Goal: Task Accomplishment & Management: Use online tool/utility

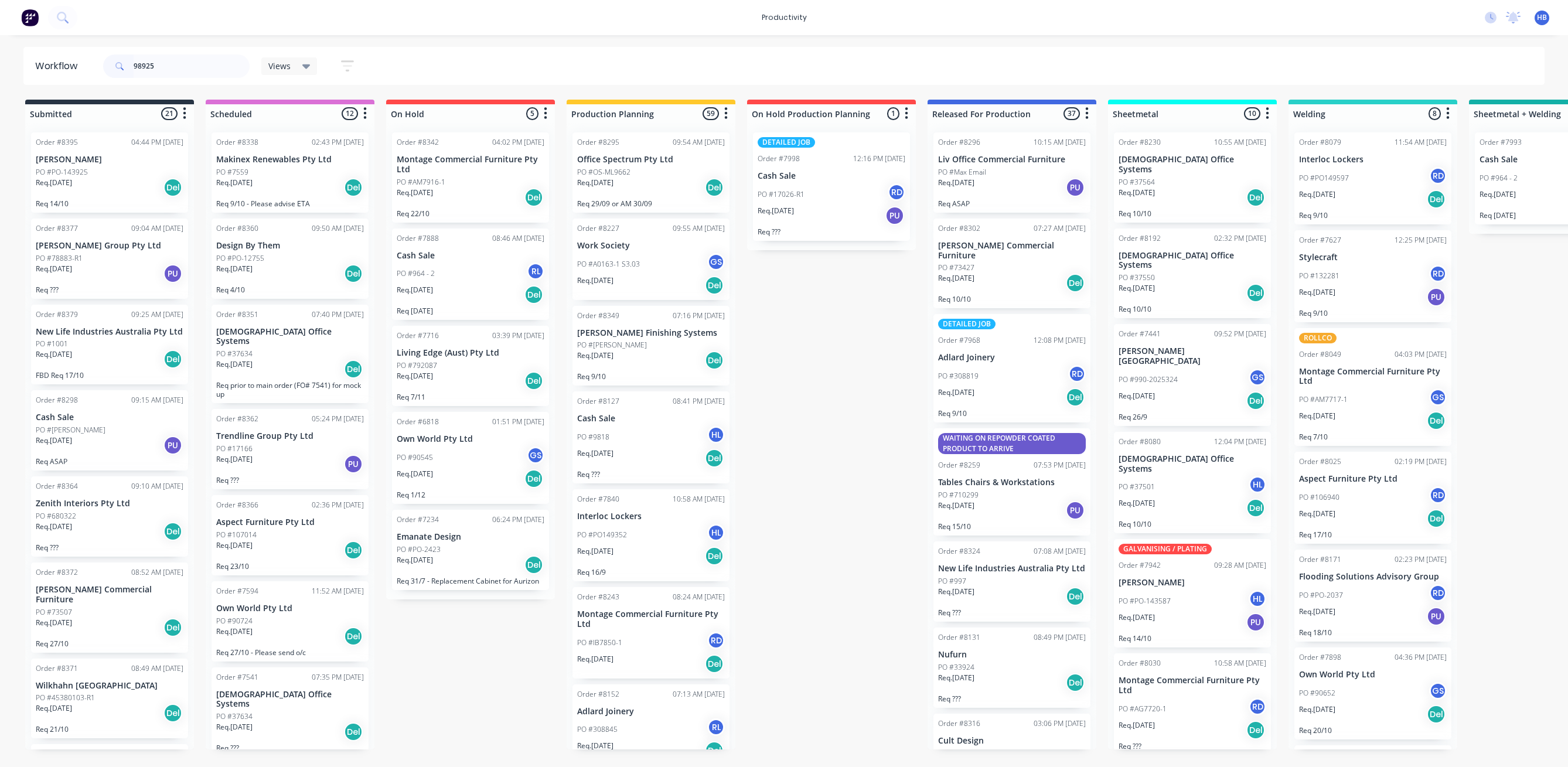
click at [215, 61] on input "98925" at bounding box center [191, 66] width 116 height 24
click at [205, 72] on input "98925" at bounding box center [191, 66] width 116 height 24
click at [205, 68] on input "98925" at bounding box center [191, 66] width 116 height 24
click at [205, 67] on input "98925" at bounding box center [191, 66] width 116 height 24
type input "9"
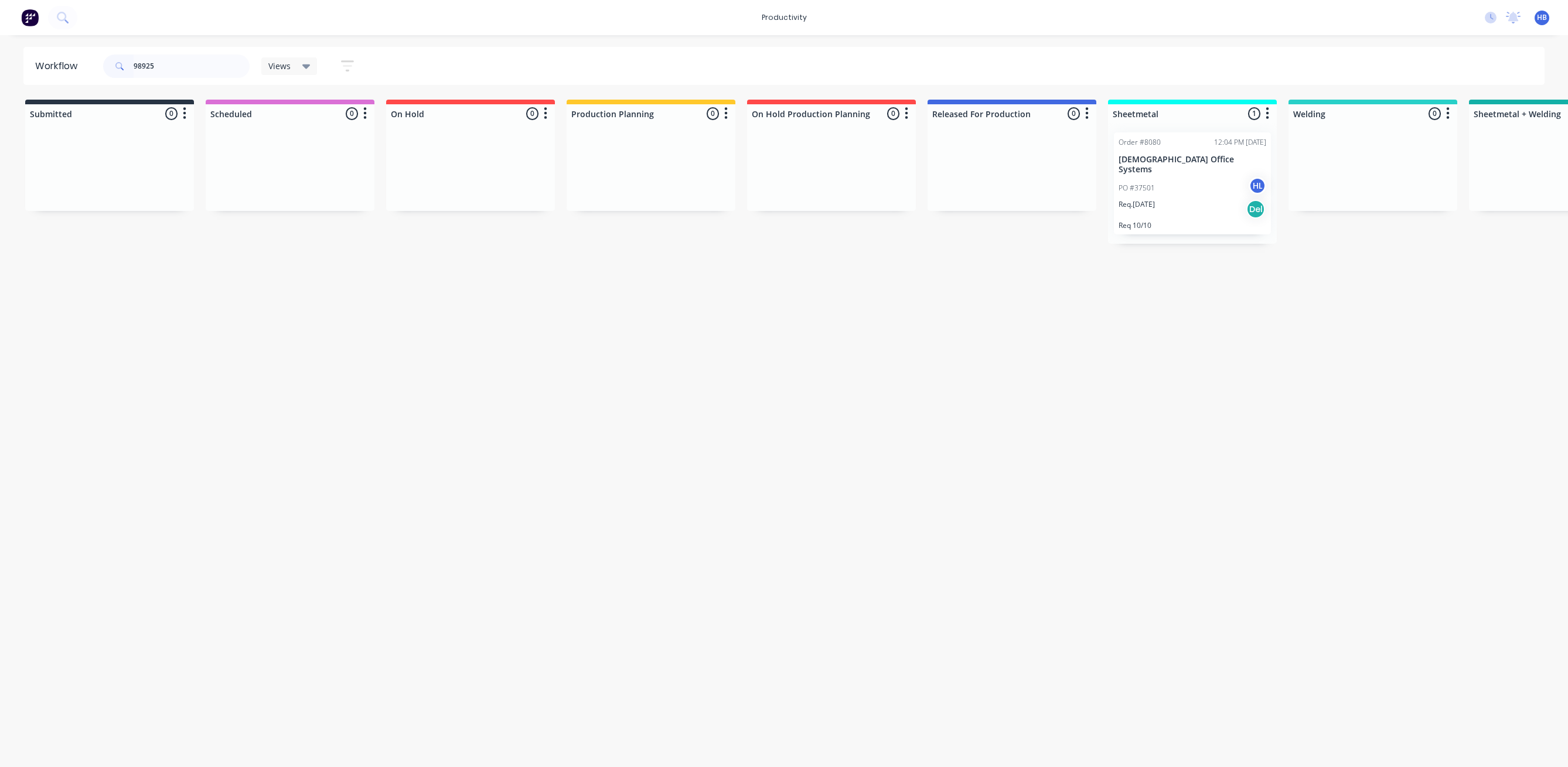
click at [1174, 166] on div "Order #8080 12:04 PM [DATE] [DEMOGRAPHIC_DATA] Office Systems PO #37501 HL Req.…" at bounding box center [1192, 183] width 157 height 102
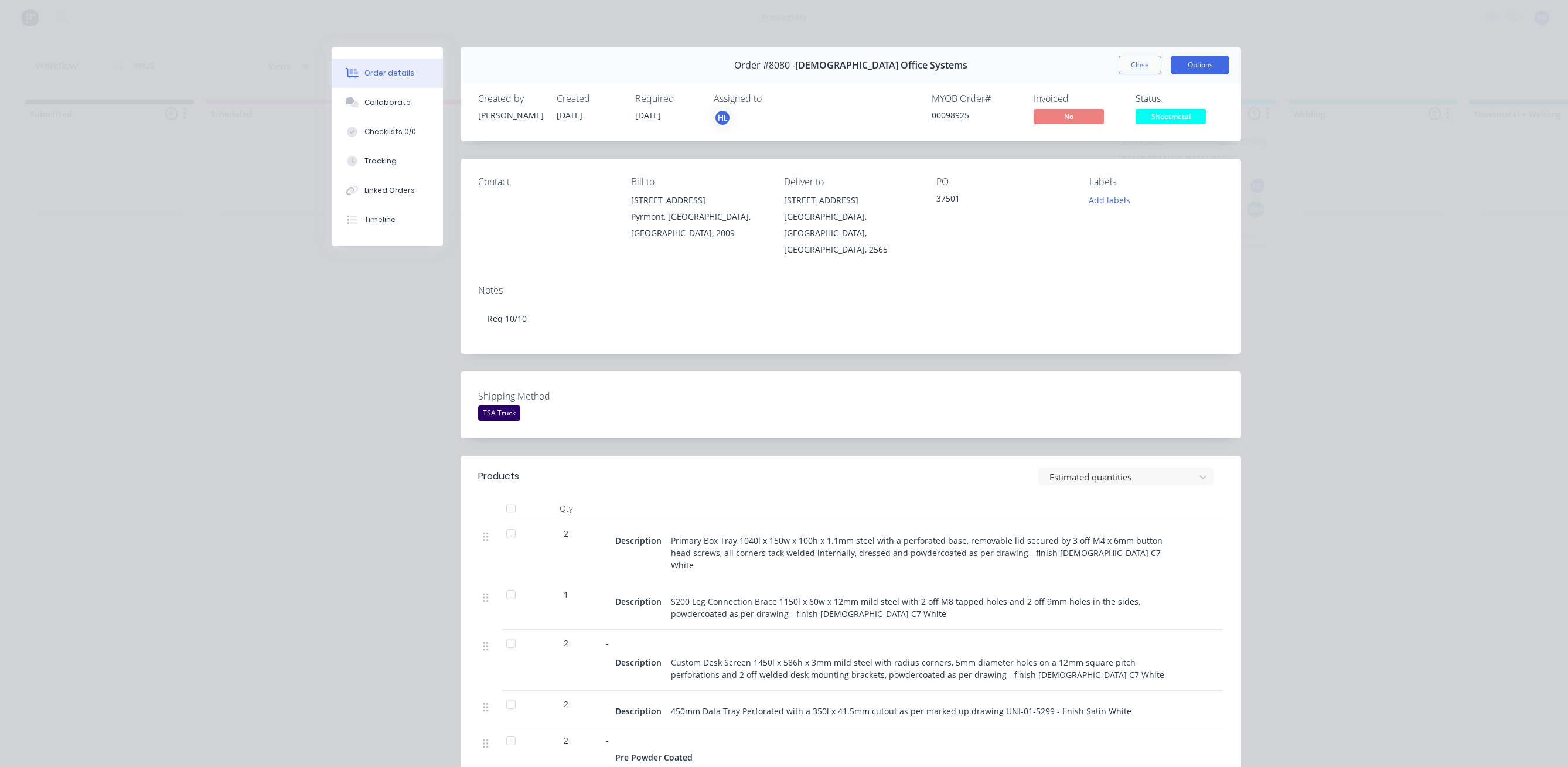
click at [1179, 64] on button "Options" at bounding box center [1199, 65] width 58 height 19
click at [1139, 113] on div "Work Order" at bounding box center [1168, 118] width 102 height 17
click at [1141, 140] on div "Standard" at bounding box center [1168, 142] width 102 height 17
click at [1143, 69] on button "Close" at bounding box center [1140, 65] width 43 height 19
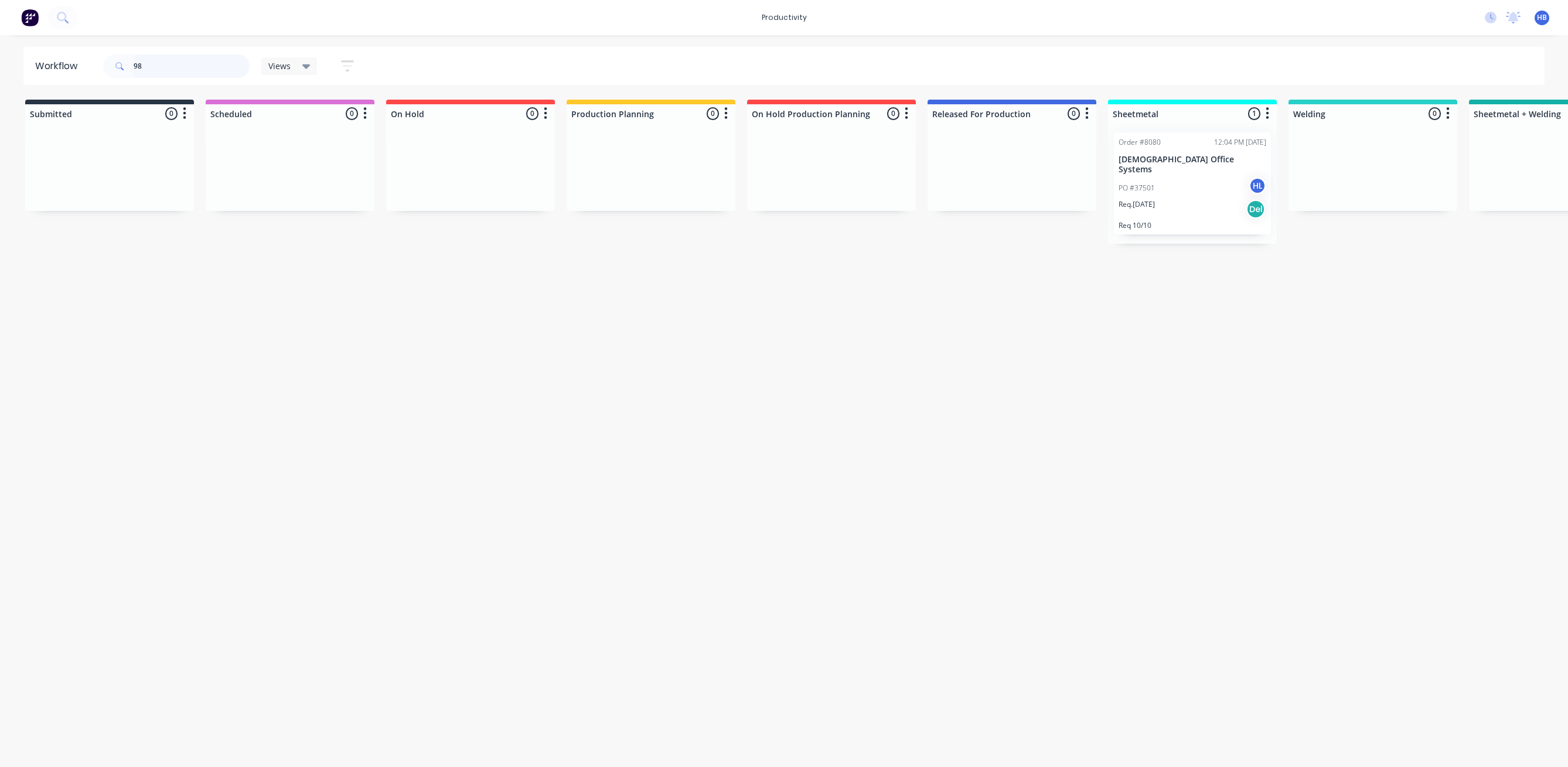
type input "9"
type input "workspace"
click at [1404, 171] on div "PO #11849 HL" at bounding box center [1372, 178] width 148 height 22
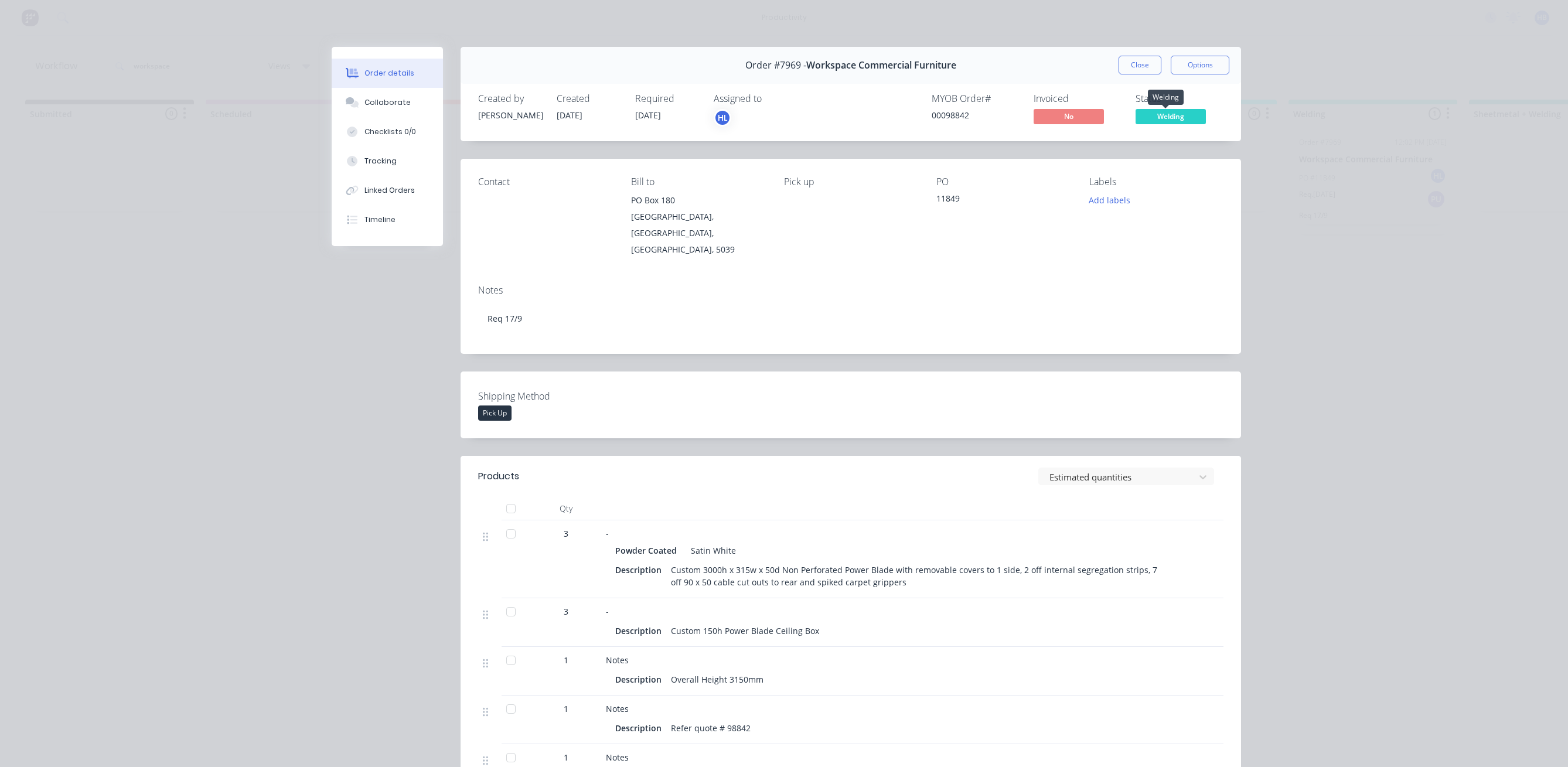
click at [1154, 121] on span "Welding" at bounding box center [1171, 117] width 71 height 15
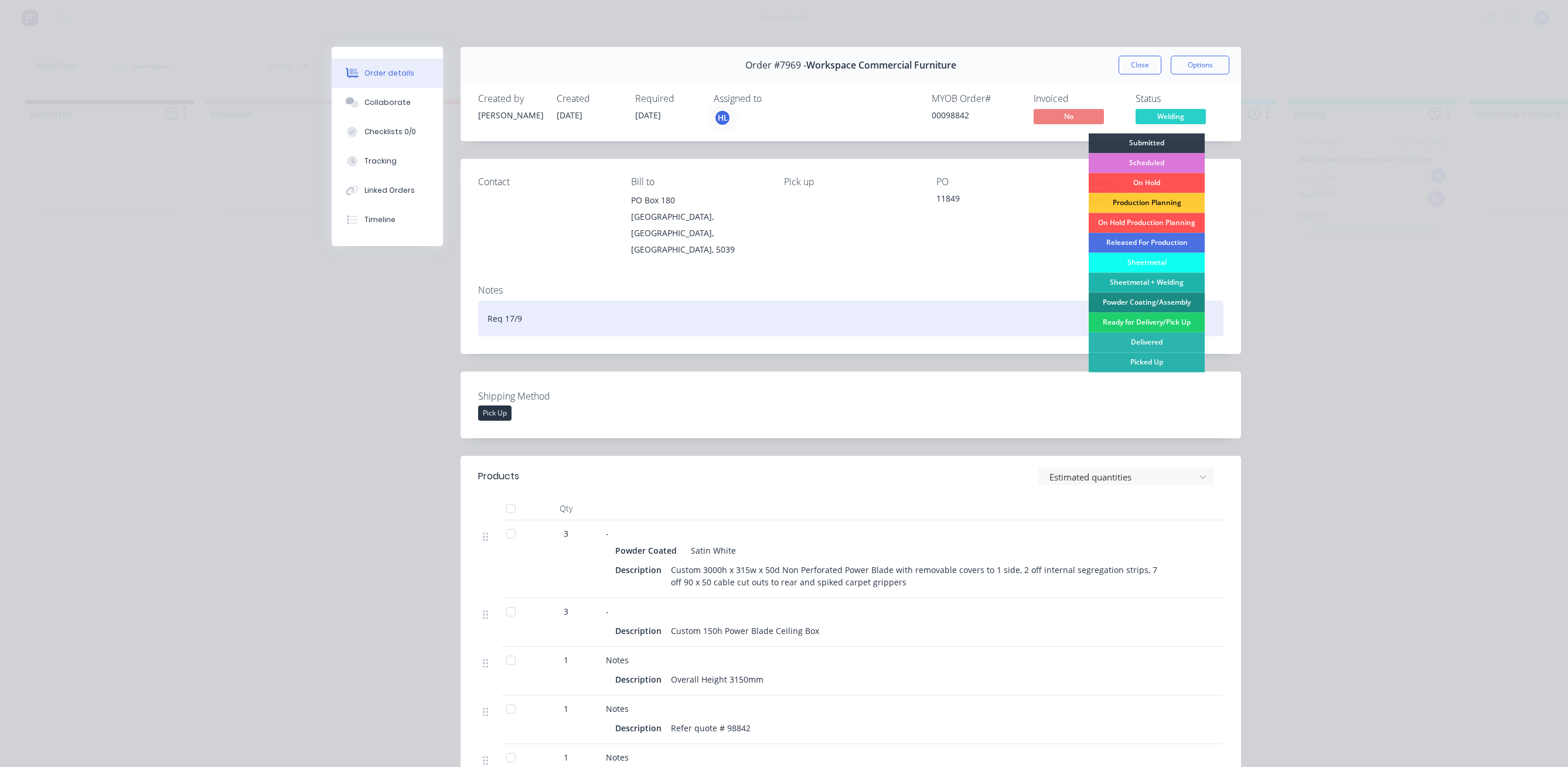
click at [1154, 299] on div "Powder Coating/Assembly" at bounding box center [1146, 303] width 116 height 20
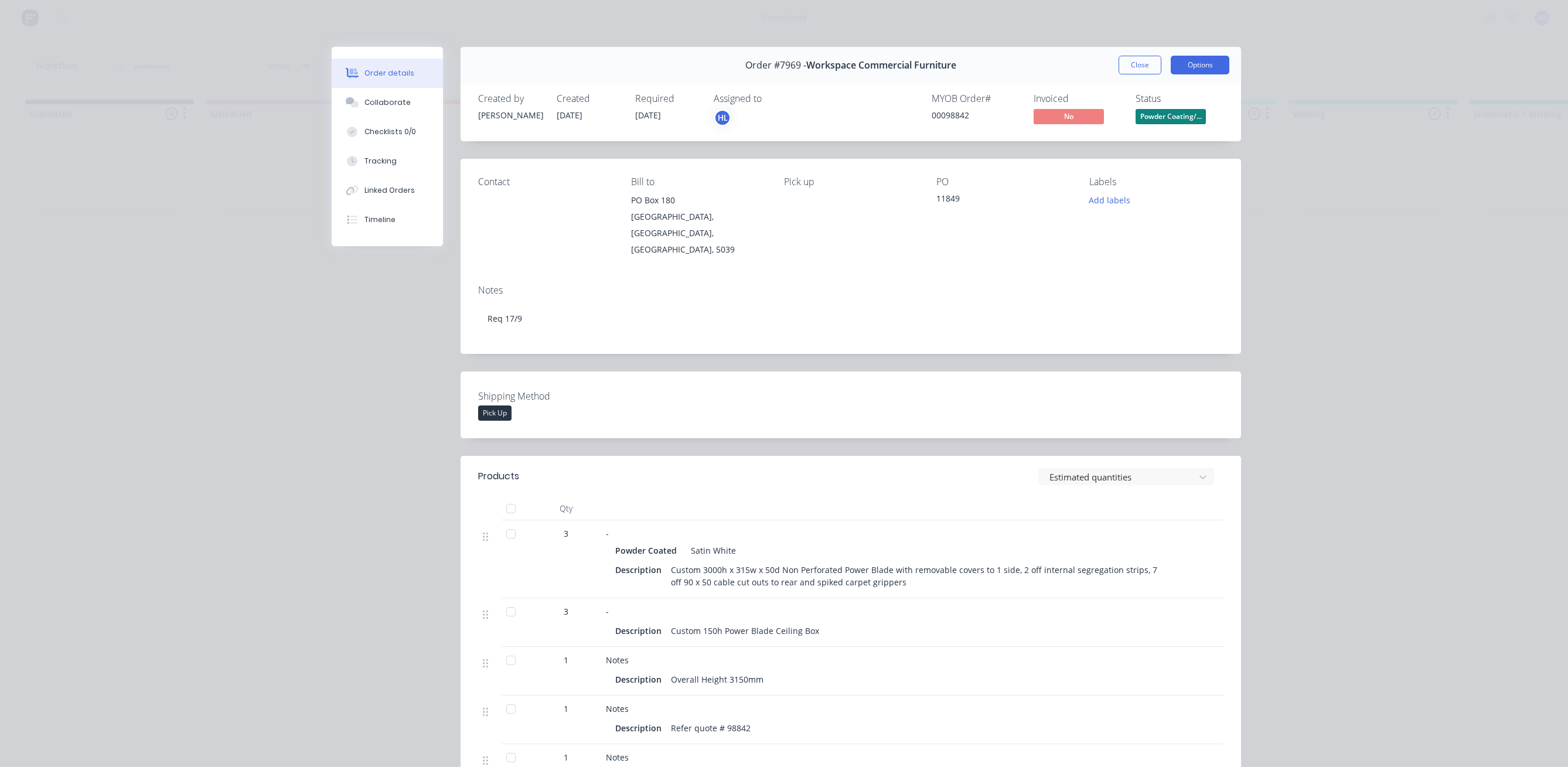
click at [1191, 64] on button "Options" at bounding box center [1199, 65] width 58 height 19
click at [1138, 118] on div "Work Order" at bounding box center [1168, 118] width 102 height 17
click at [1133, 142] on div "Standard" at bounding box center [1168, 142] width 102 height 17
click at [1140, 62] on button "Close" at bounding box center [1140, 65] width 43 height 19
